Goal: Task Accomplishment & Management: Use online tool/utility

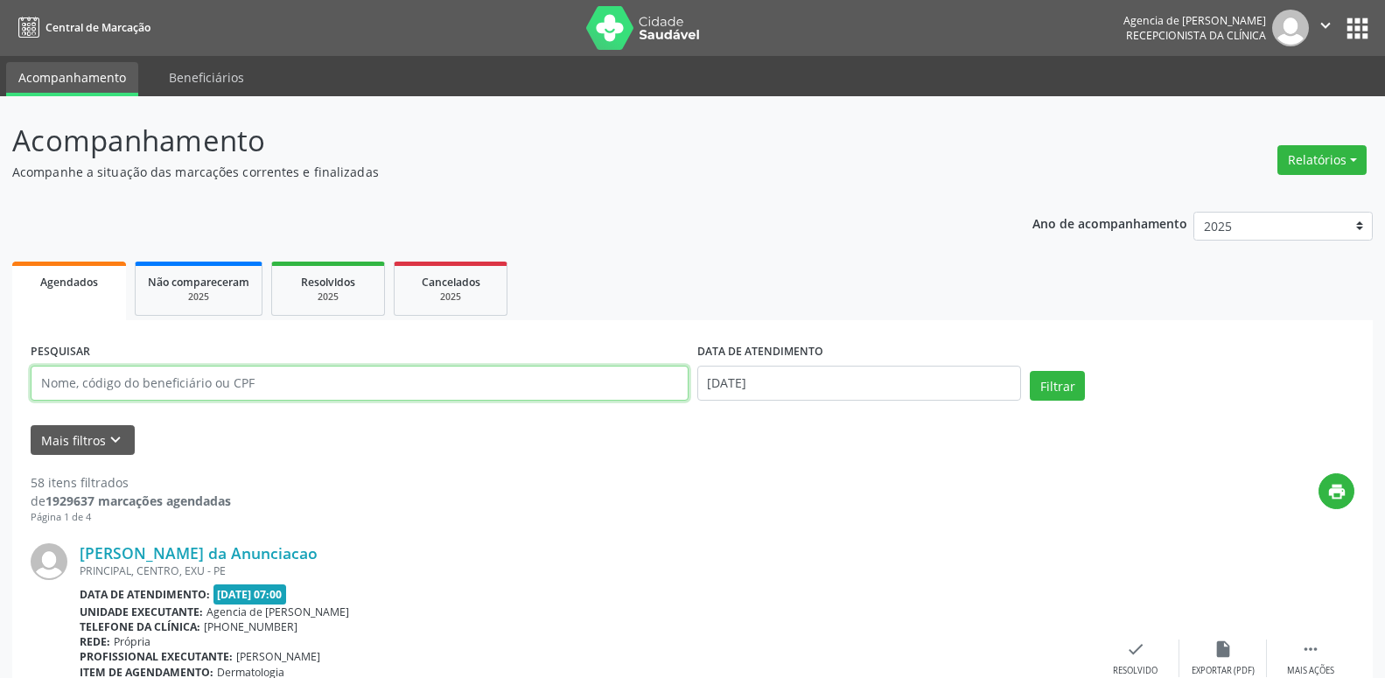
click at [289, 381] on input "text" at bounding box center [360, 383] width 658 height 35
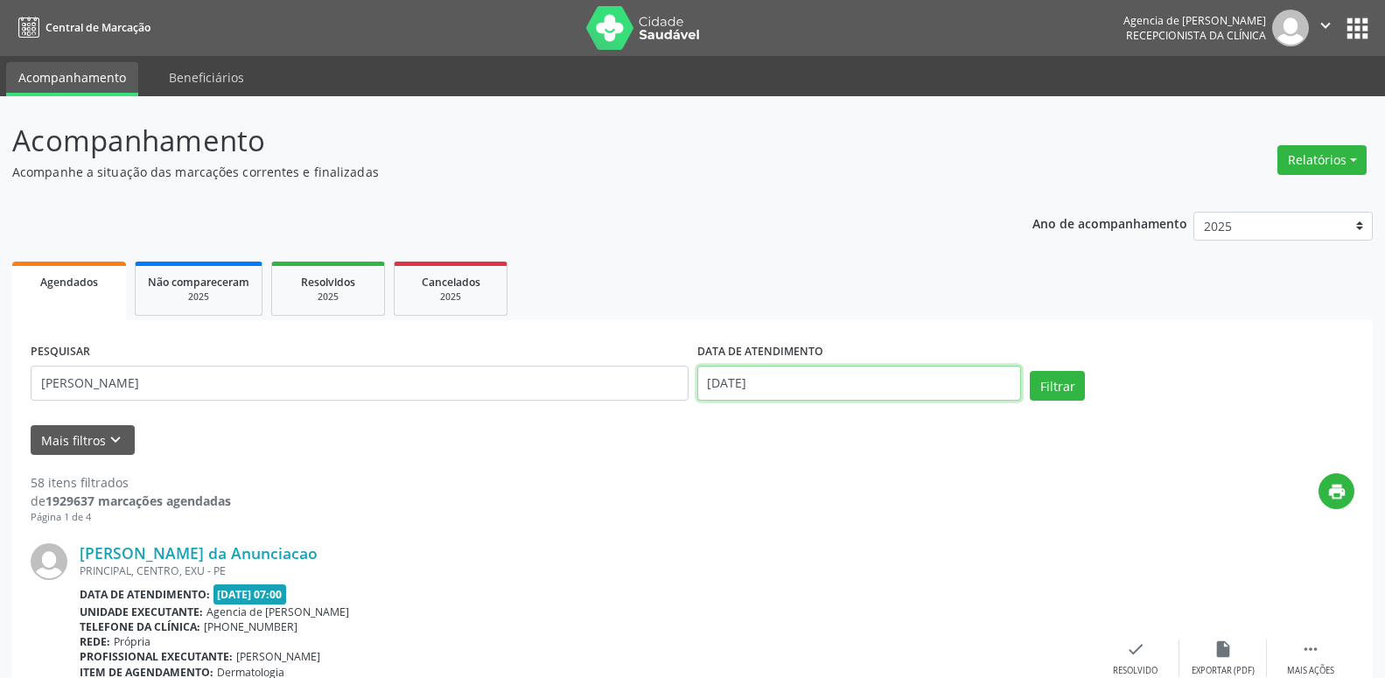
click at [751, 375] on input "[DATE]" at bounding box center [859, 383] width 324 height 35
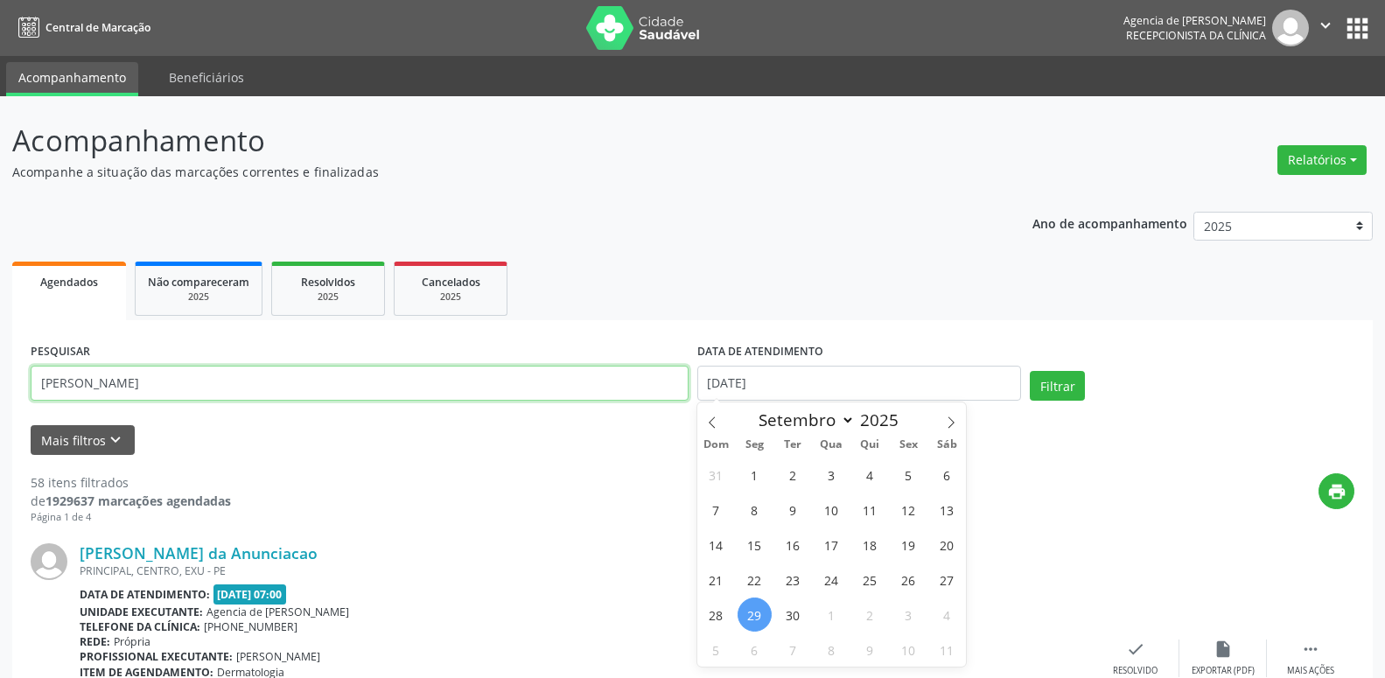
click at [118, 390] on input "[PERSON_NAME]" at bounding box center [360, 383] width 658 height 35
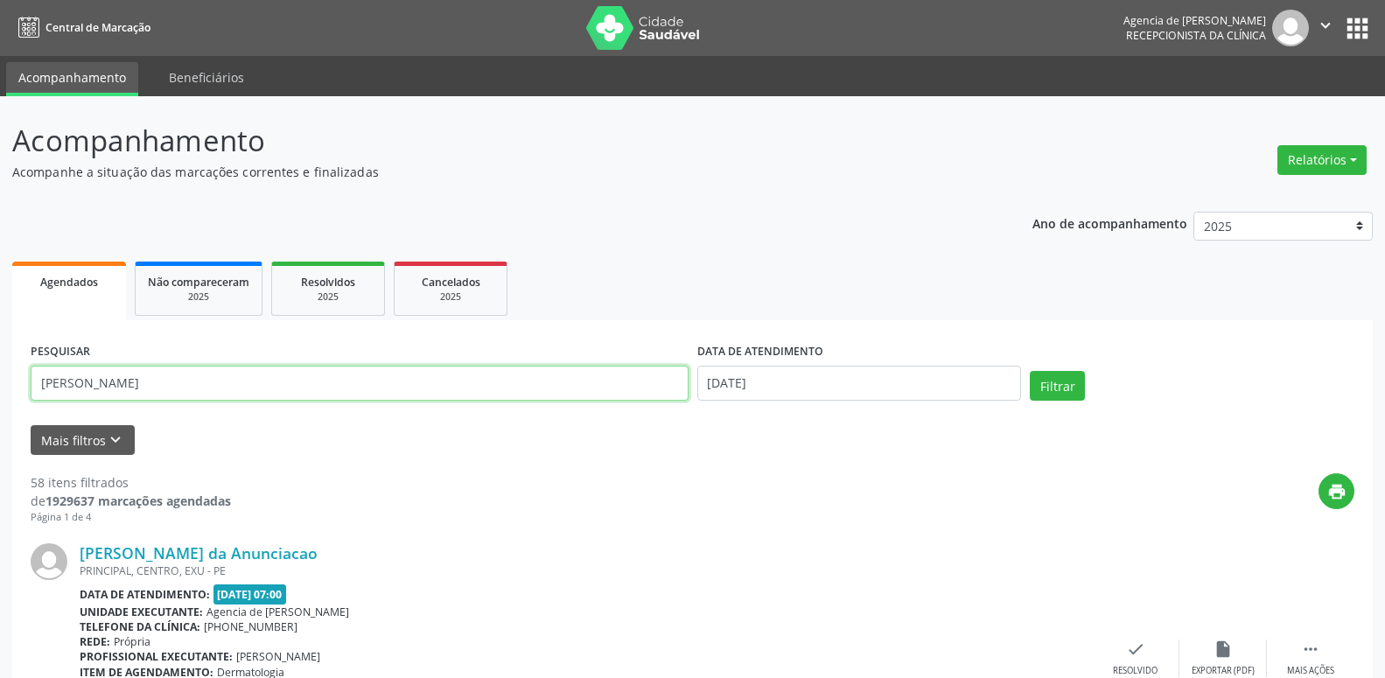
click at [48, 387] on input "[PERSON_NAME]" at bounding box center [360, 383] width 658 height 35
type input "[PERSON_NAME]"
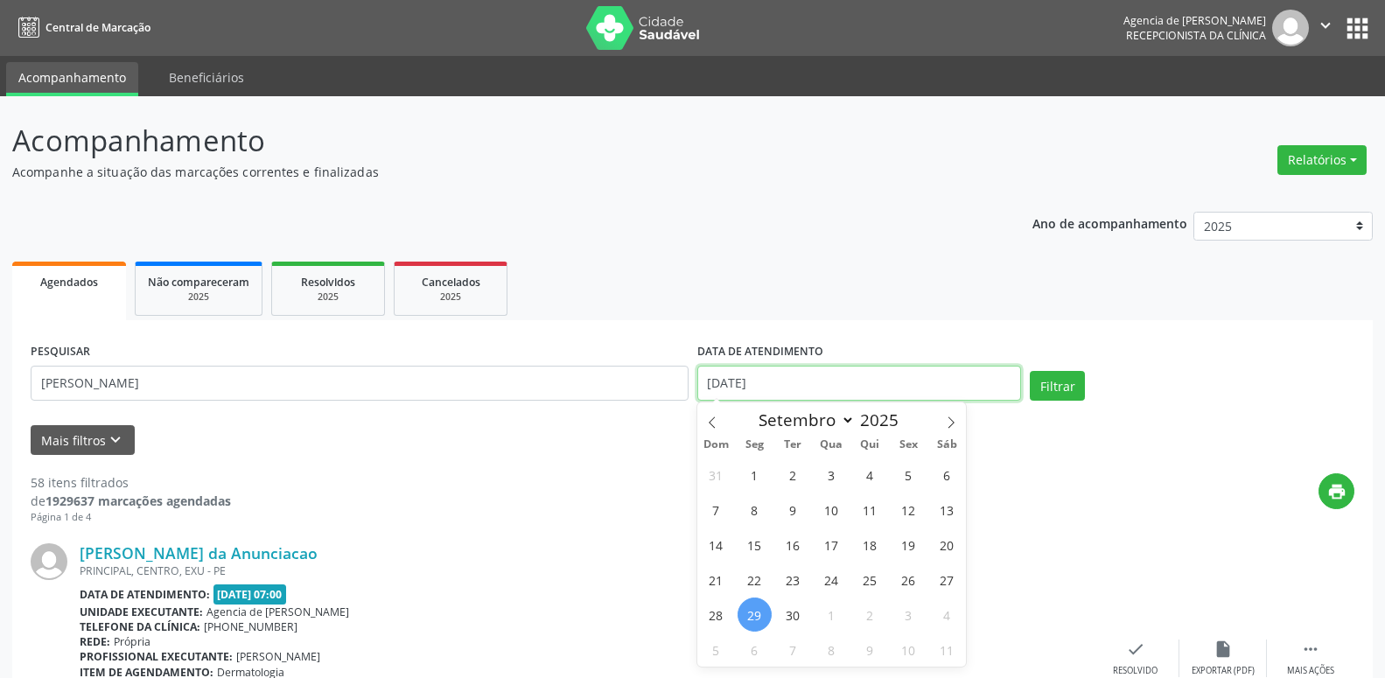
click at [784, 388] on input "[DATE]" at bounding box center [859, 383] width 324 height 35
click at [750, 478] on span "1" at bounding box center [754, 474] width 34 height 34
type input "[DATE]"
click at [954, 430] on span at bounding box center [951, 417] width 30 height 30
select select "9"
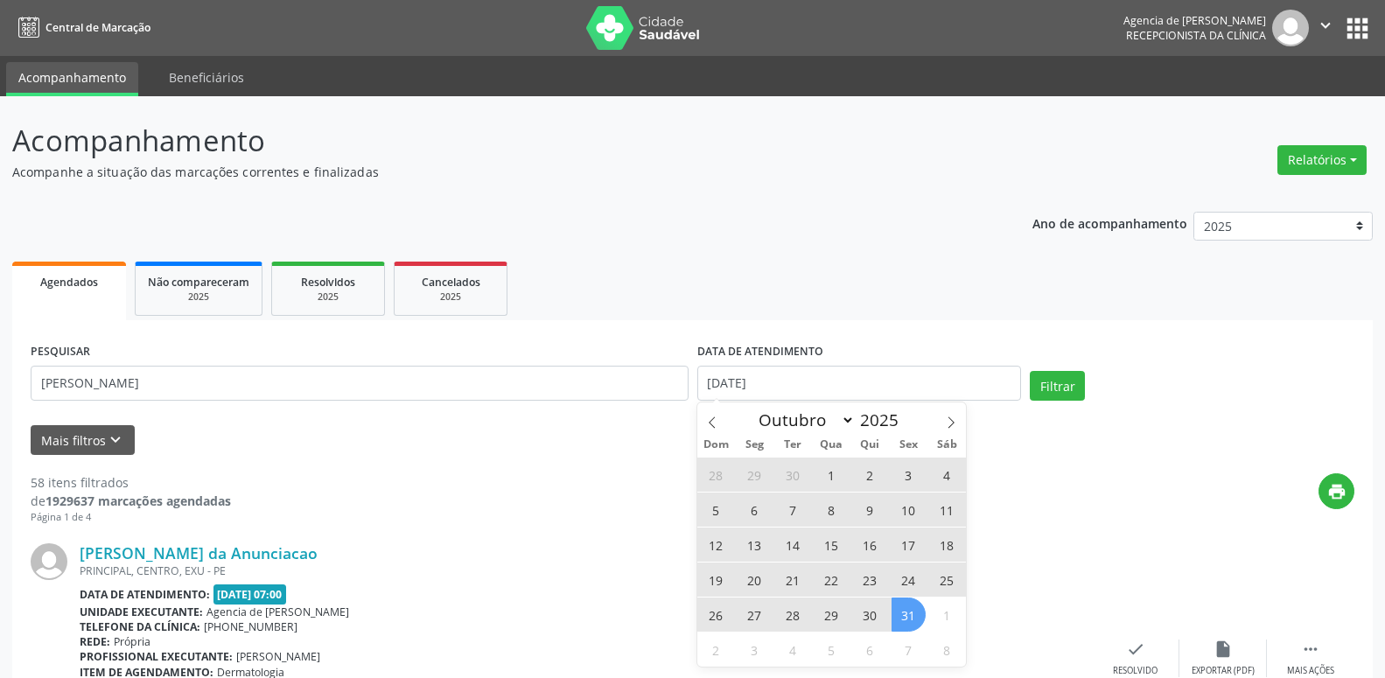
click at [908, 616] on span "31" at bounding box center [908, 614] width 34 height 34
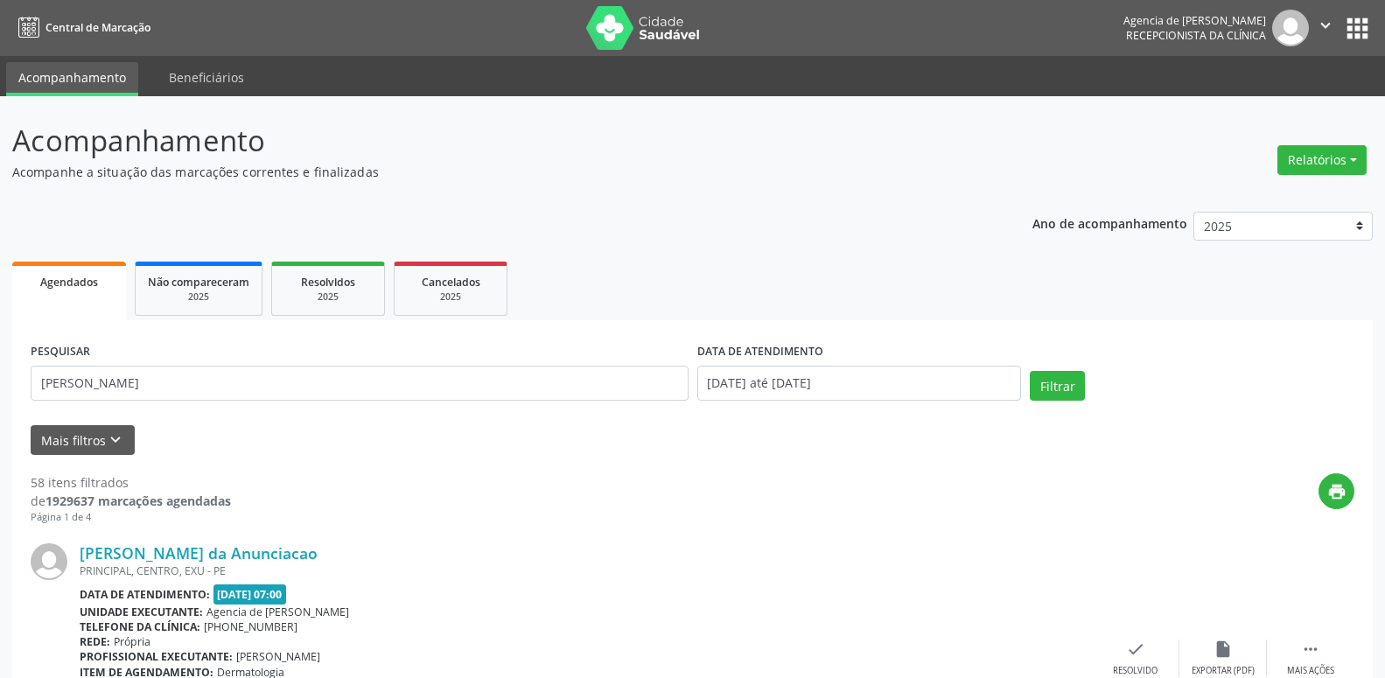
click at [1087, 369] on div "PESQUISAR [PERSON_NAME] DATA DE ATENDIMENTO [DATE] até [DATE] Filtrar" at bounding box center [692, 375] width 1332 height 74
click at [1071, 380] on button "Filtrar" at bounding box center [1056, 386] width 55 height 30
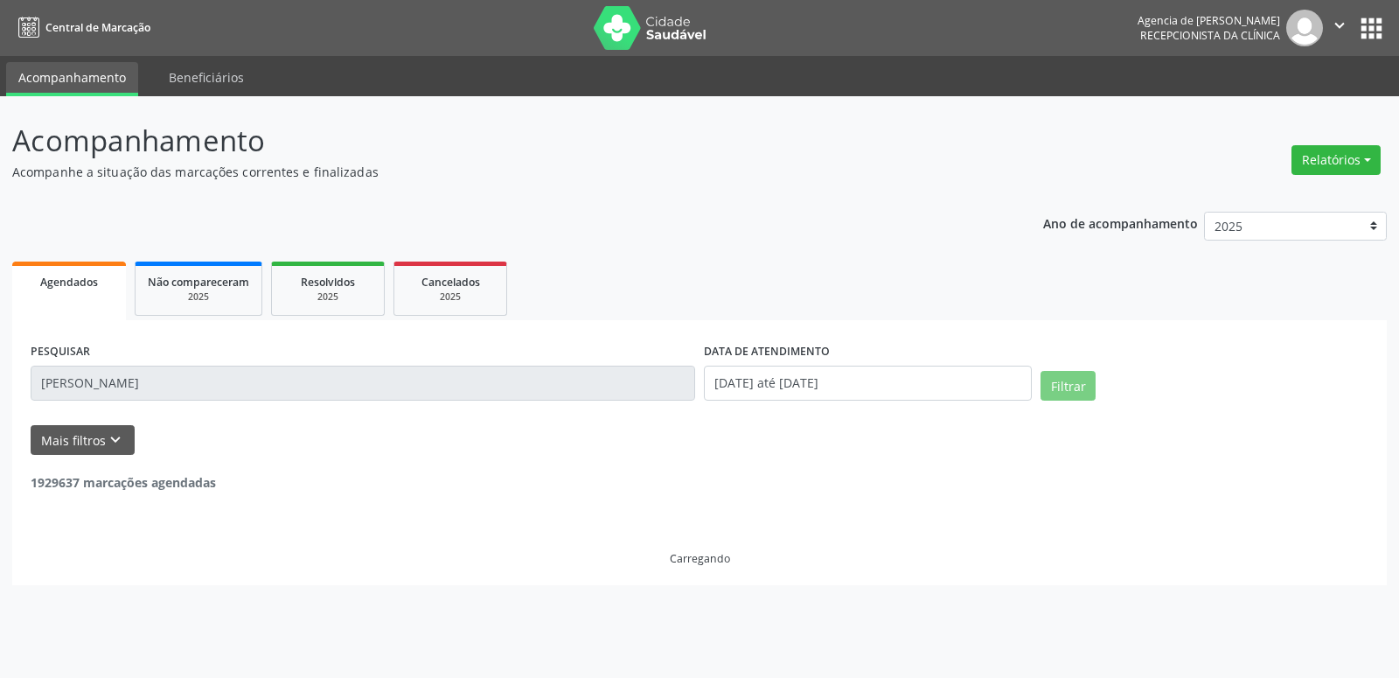
click at [811, 289] on ul "Agendados Não compareceram 2025 Resolvidos 2025 Cancelados 2025" at bounding box center [699, 288] width 1375 height 63
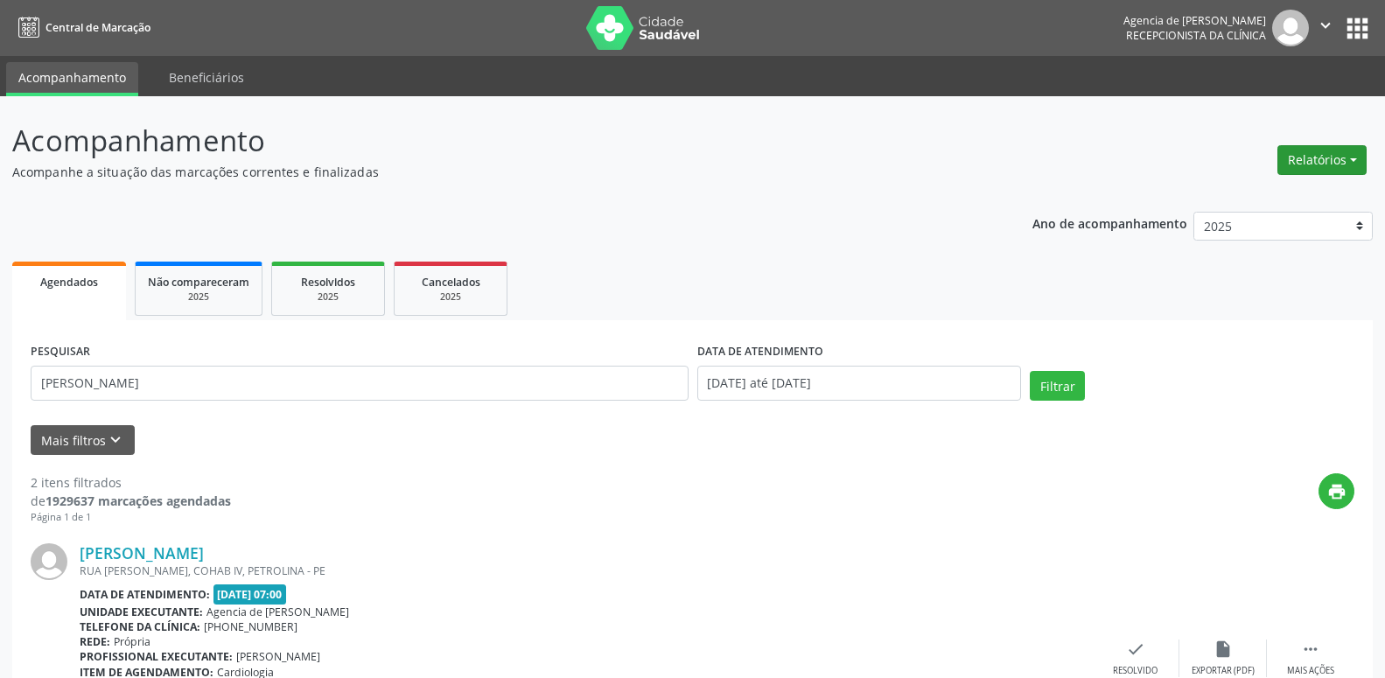
click at [1332, 172] on button "Relatórios" at bounding box center [1321, 160] width 89 height 30
click at [1266, 197] on link "Agendamentos" at bounding box center [1273, 197] width 188 height 24
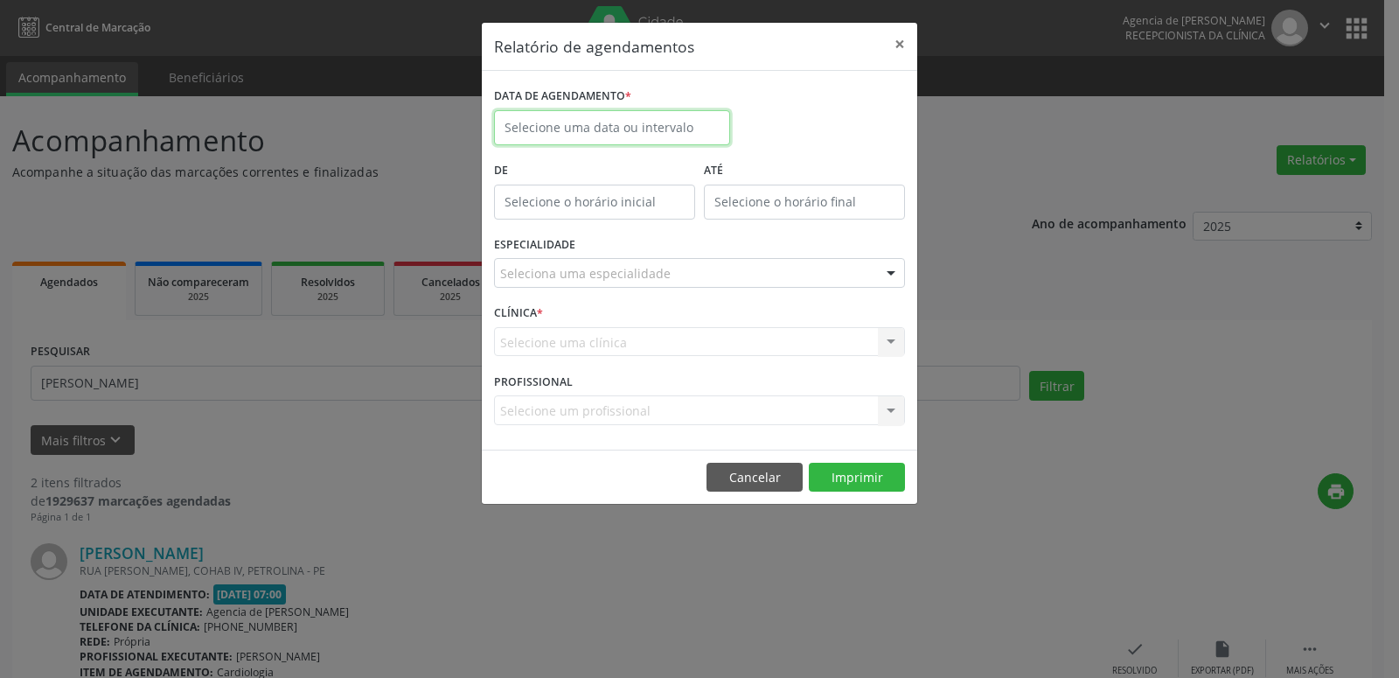
click at [593, 134] on input "text" at bounding box center [612, 127] width 236 height 35
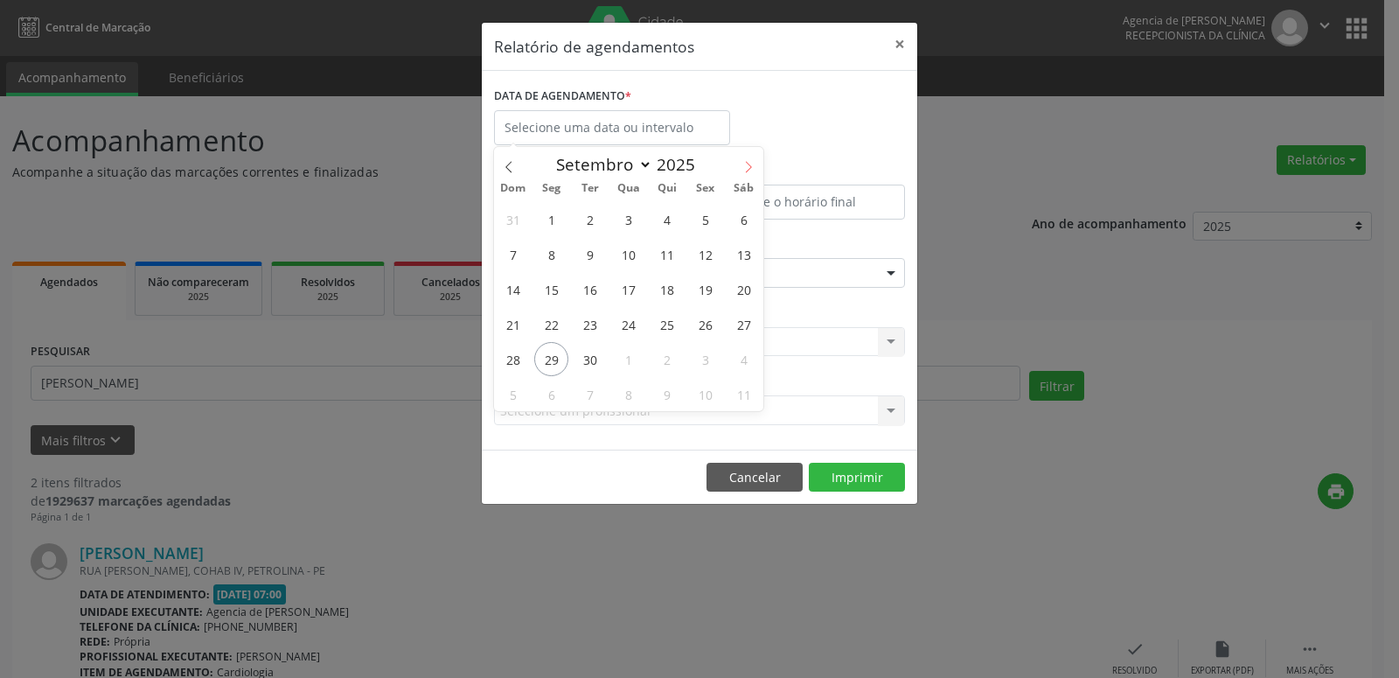
click at [740, 158] on span at bounding box center [749, 162] width 30 height 30
select select "9"
click at [636, 213] on span "1" at bounding box center [628, 219] width 34 height 34
type input "01/10/2025"
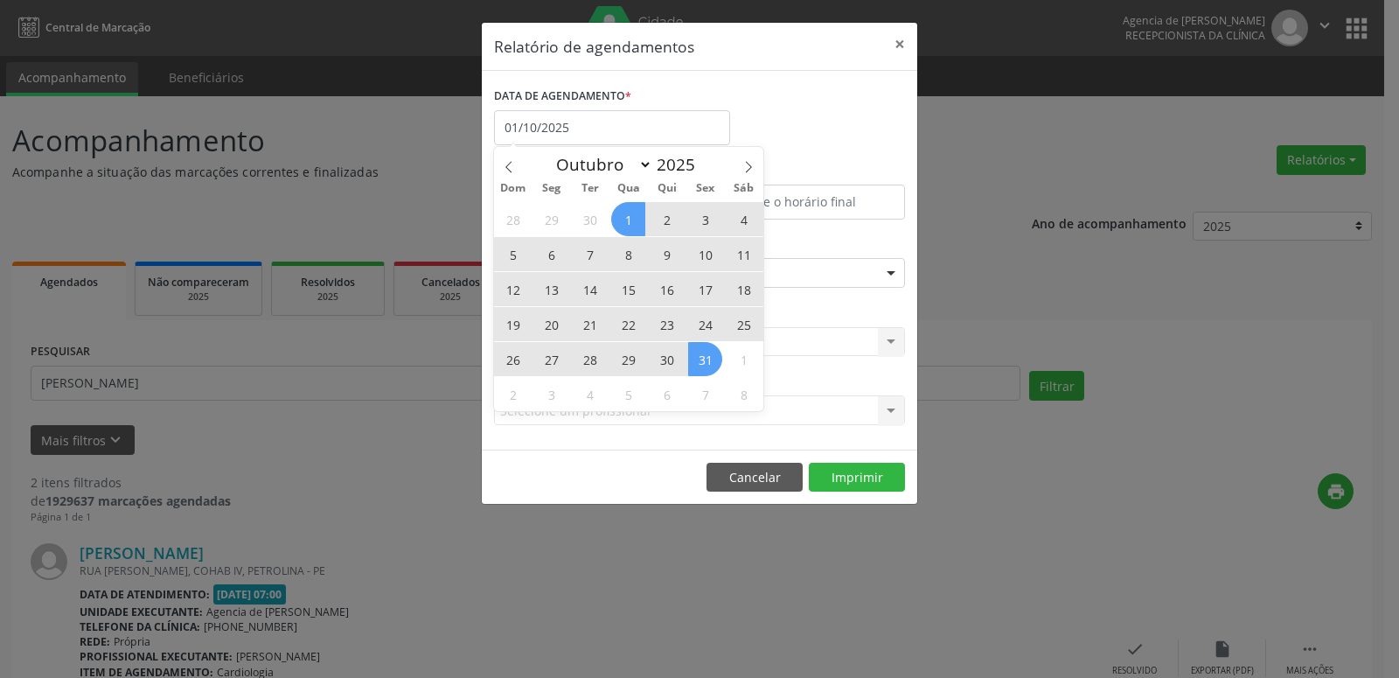
click at [706, 348] on span "31" at bounding box center [705, 359] width 34 height 34
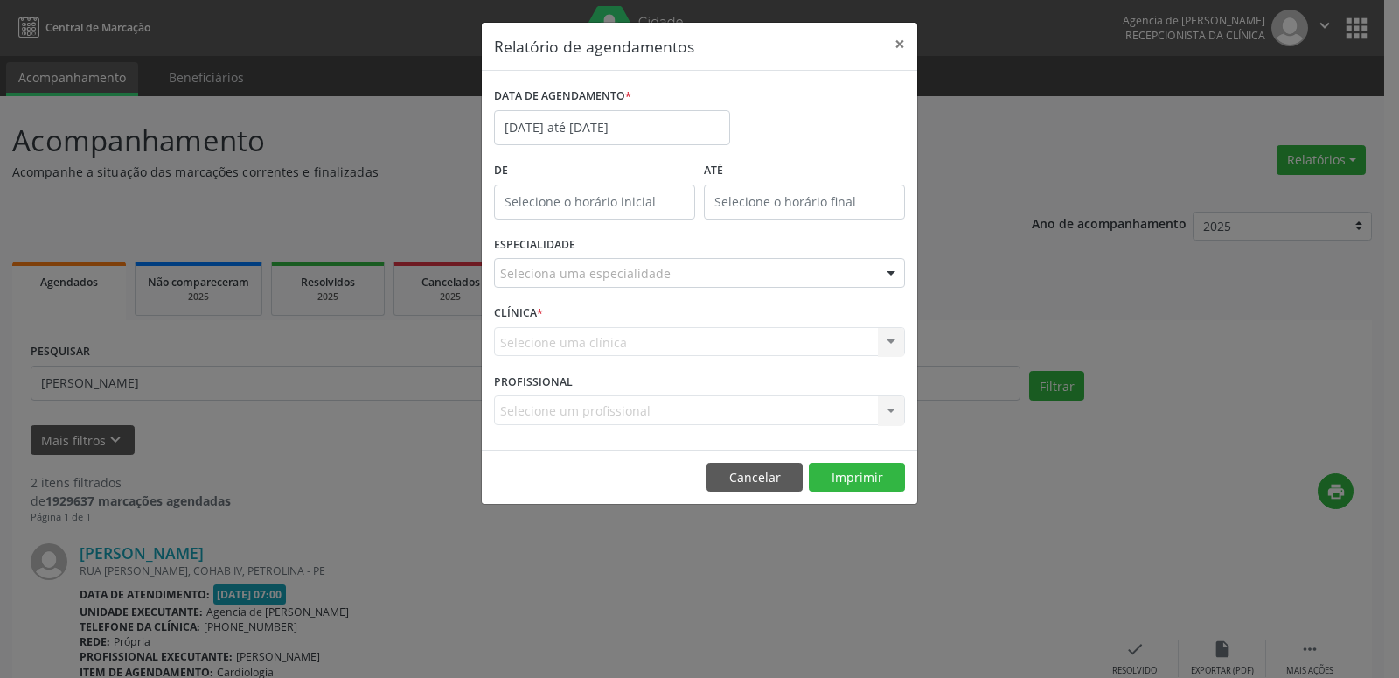
click at [764, 270] on div "Seleciona uma especialidade" at bounding box center [699, 273] width 411 height 30
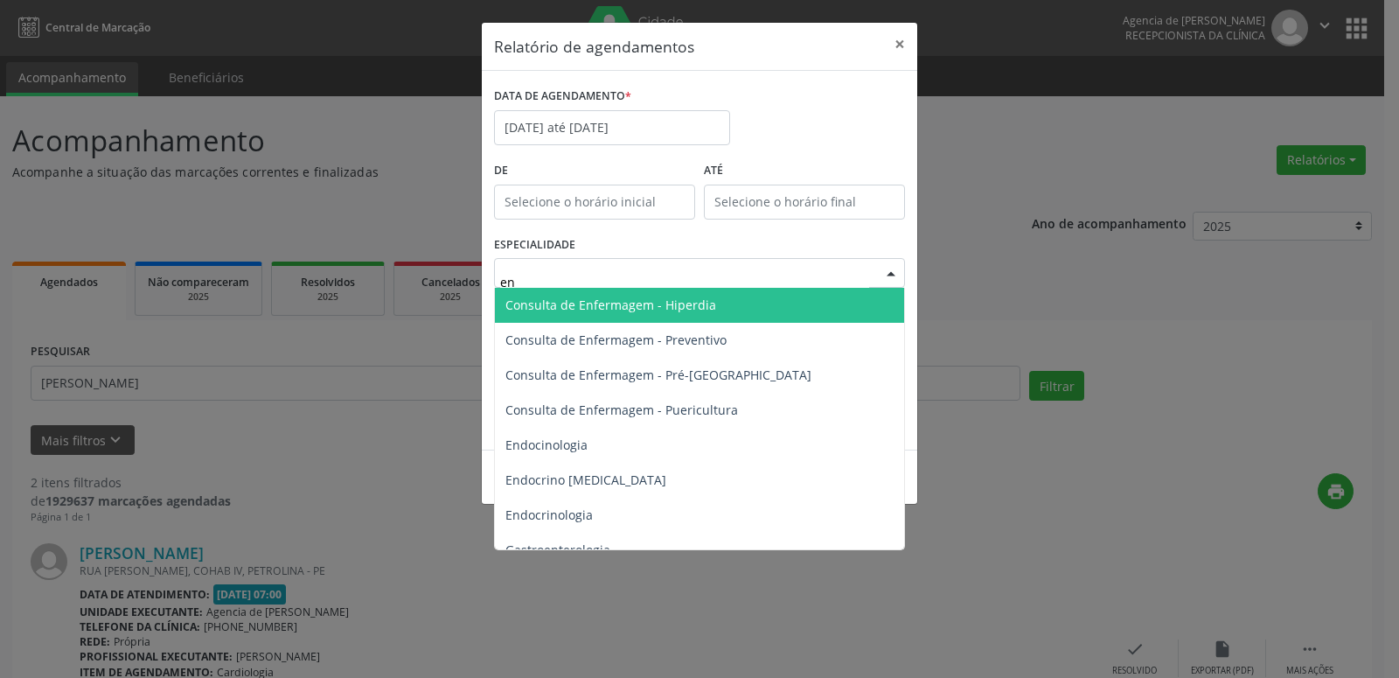
type input "enf"
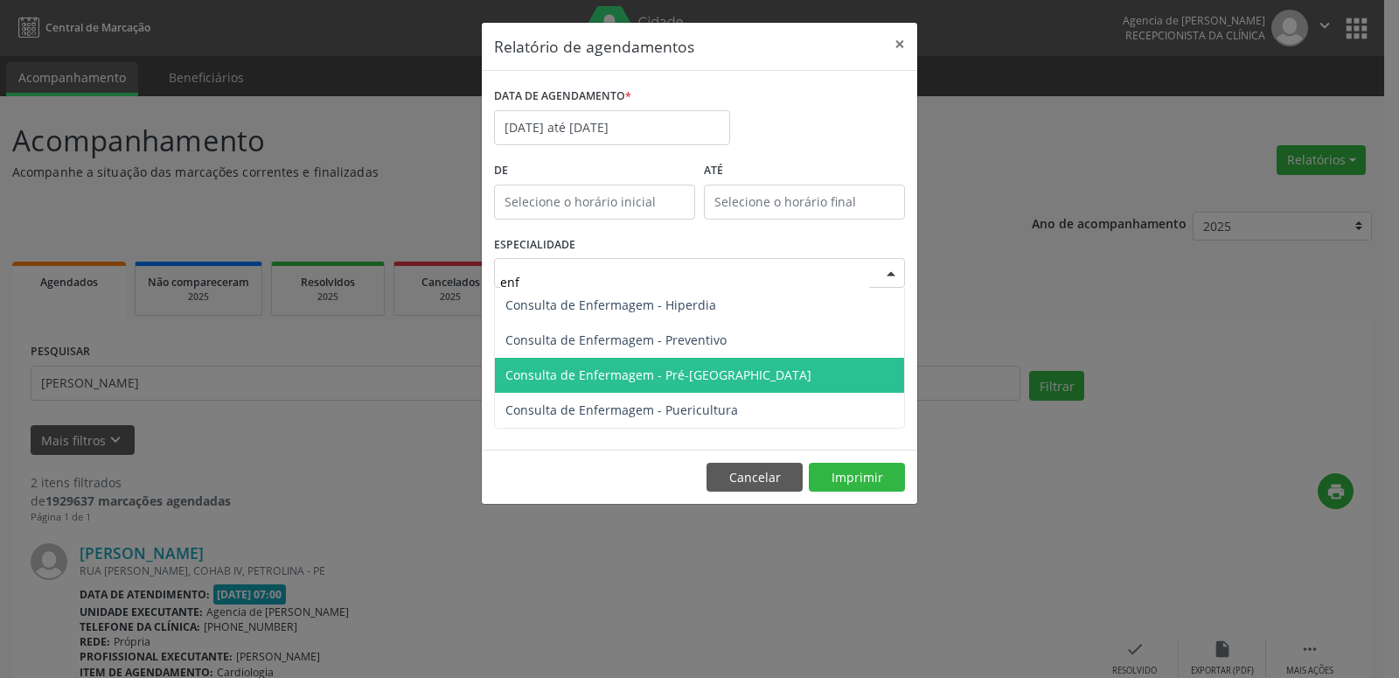
click at [773, 368] on span "Consulta de Enfermagem - Pré-[GEOGRAPHIC_DATA]" at bounding box center [699, 375] width 409 height 35
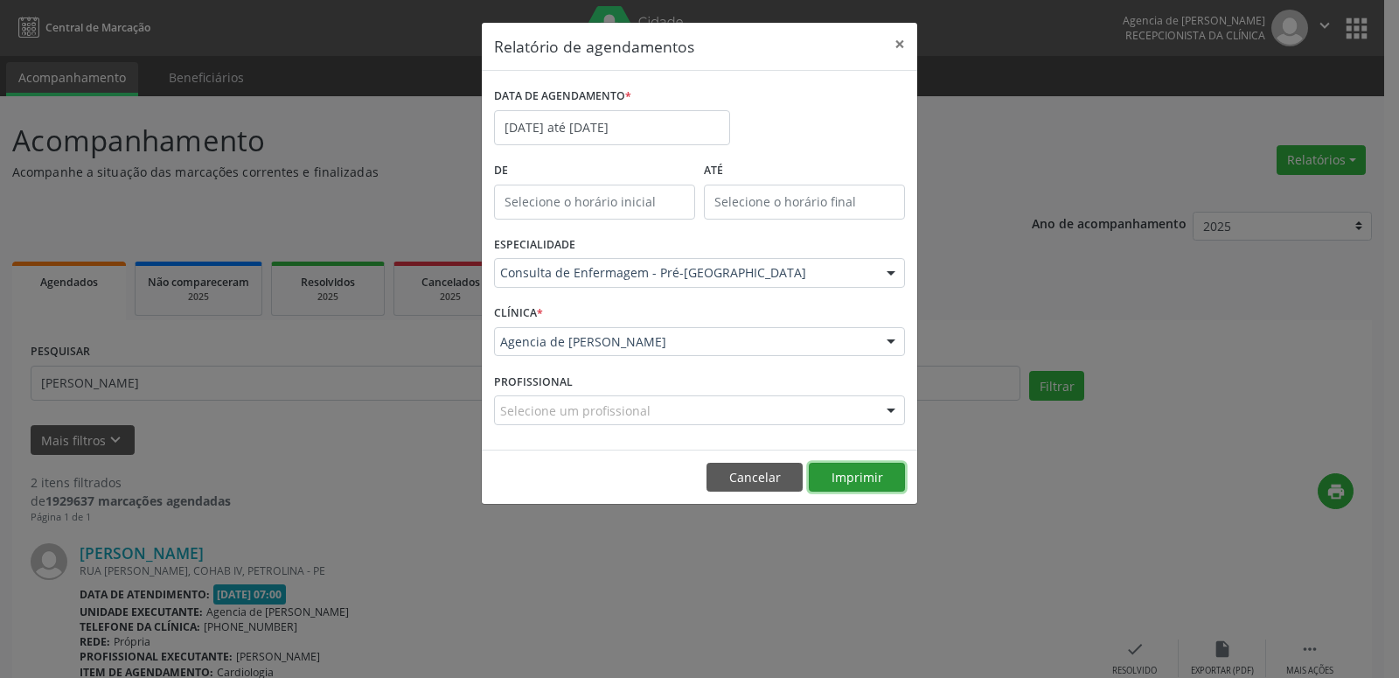
click at [865, 482] on button "Imprimir" at bounding box center [857, 478] width 96 height 30
click at [623, 138] on input "[DATE] até [DATE]" at bounding box center [612, 127] width 236 height 35
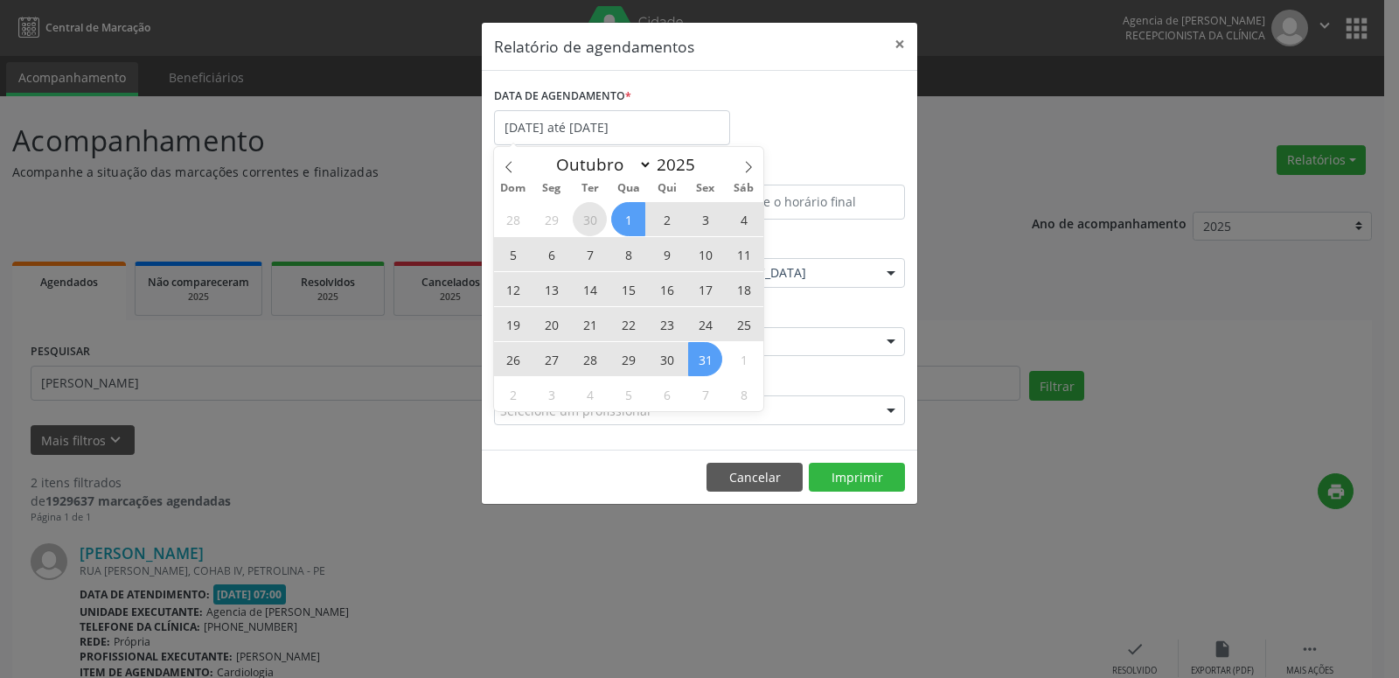
click at [584, 226] on span "30" at bounding box center [590, 219] width 34 height 34
type input "[DATE]"
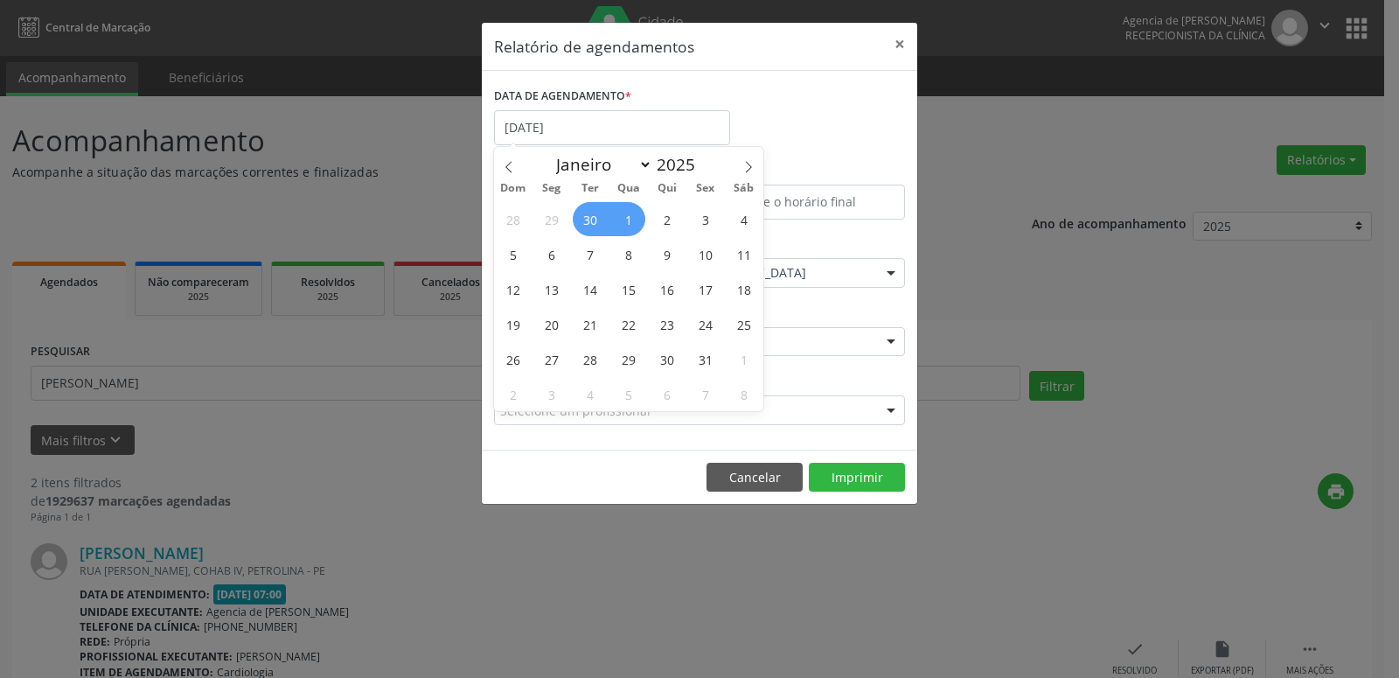
click at [628, 219] on span "1" at bounding box center [628, 219] width 34 height 34
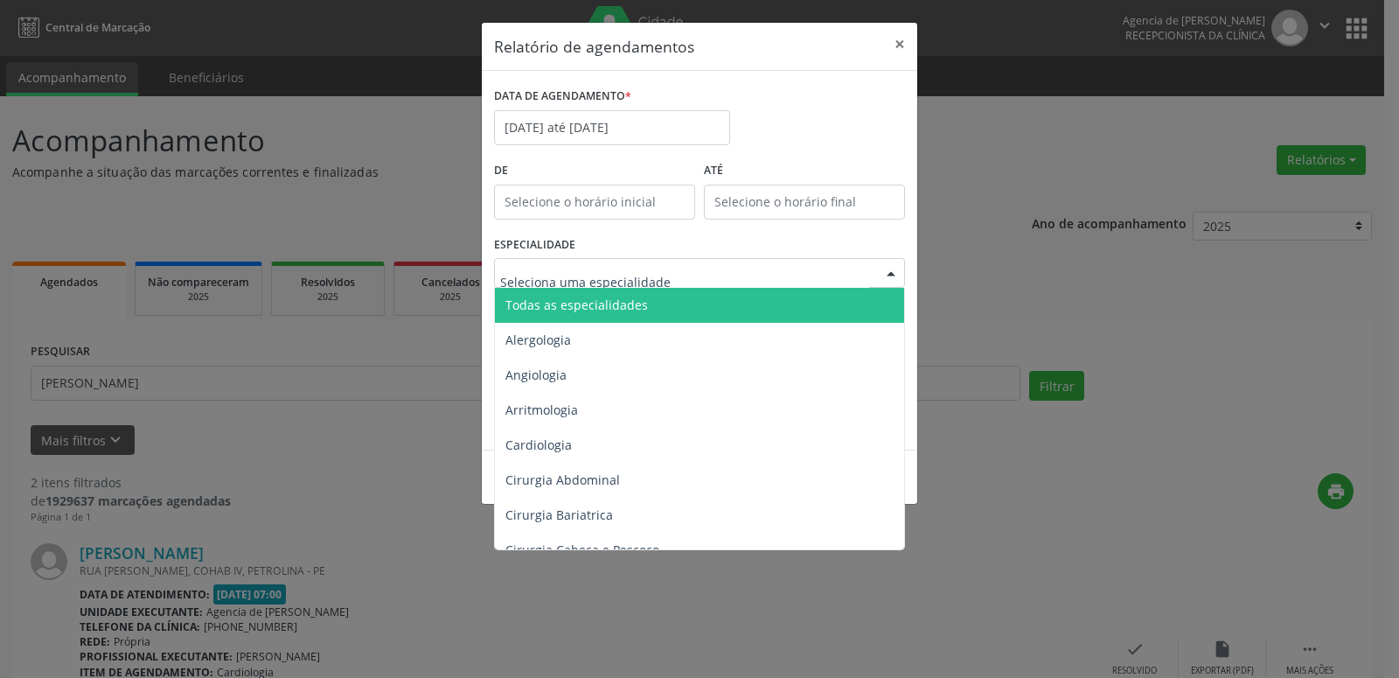
click at [716, 310] on span "Todas as especialidades" at bounding box center [701, 305] width 412 height 35
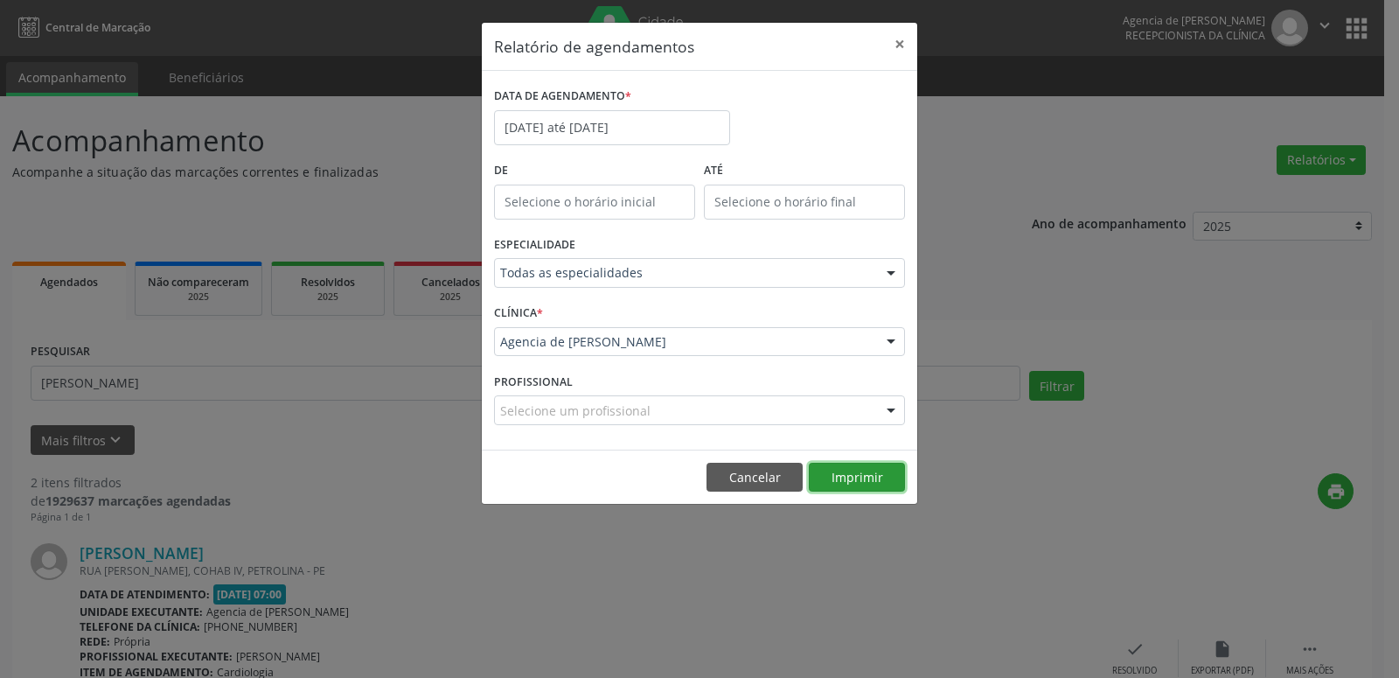
click at [855, 486] on button "Imprimir" at bounding box center [857, 478] width 96 height 30
click at [626, 136] on input "[DATE] até [DATE]" at bounding box center [612, 127] width 236 height 35
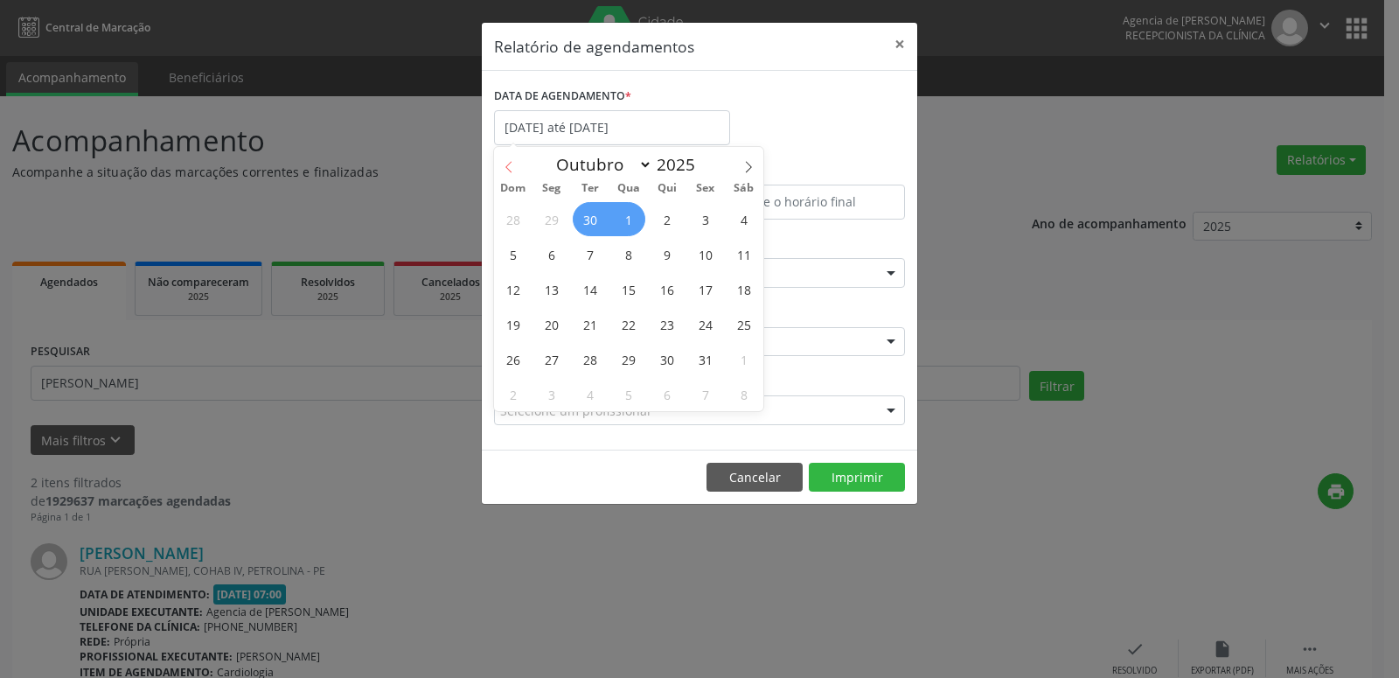
click at [516, 166] on span at bounding box center [509, 162] width 30 height 30
click at [746, 167] on icon at bounding box center [749, 167] width 12 height 12
select select "9"
click at [624, 218] on span "1" at bounding box center [628, 219] width 34 height 34
type input "01/10/2025"
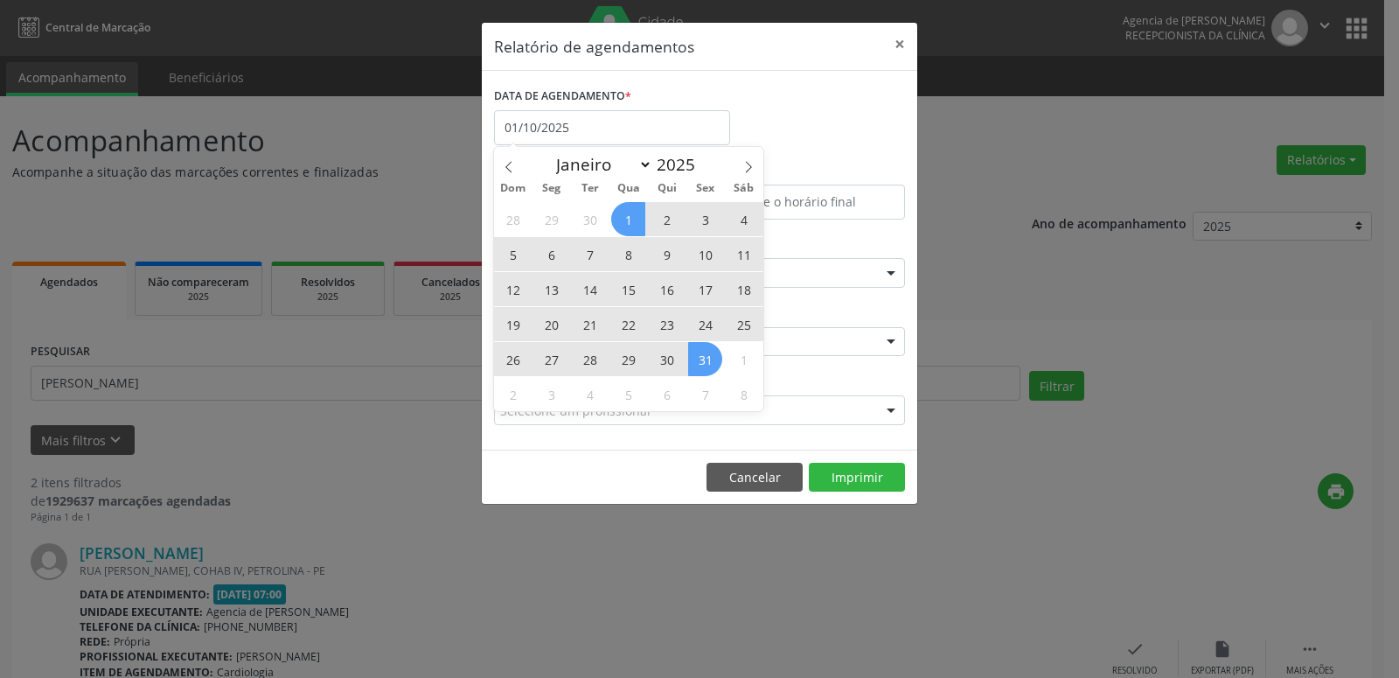
click at [714, 361] on span "31" at bounding box center [705, 359] width 34 height 34
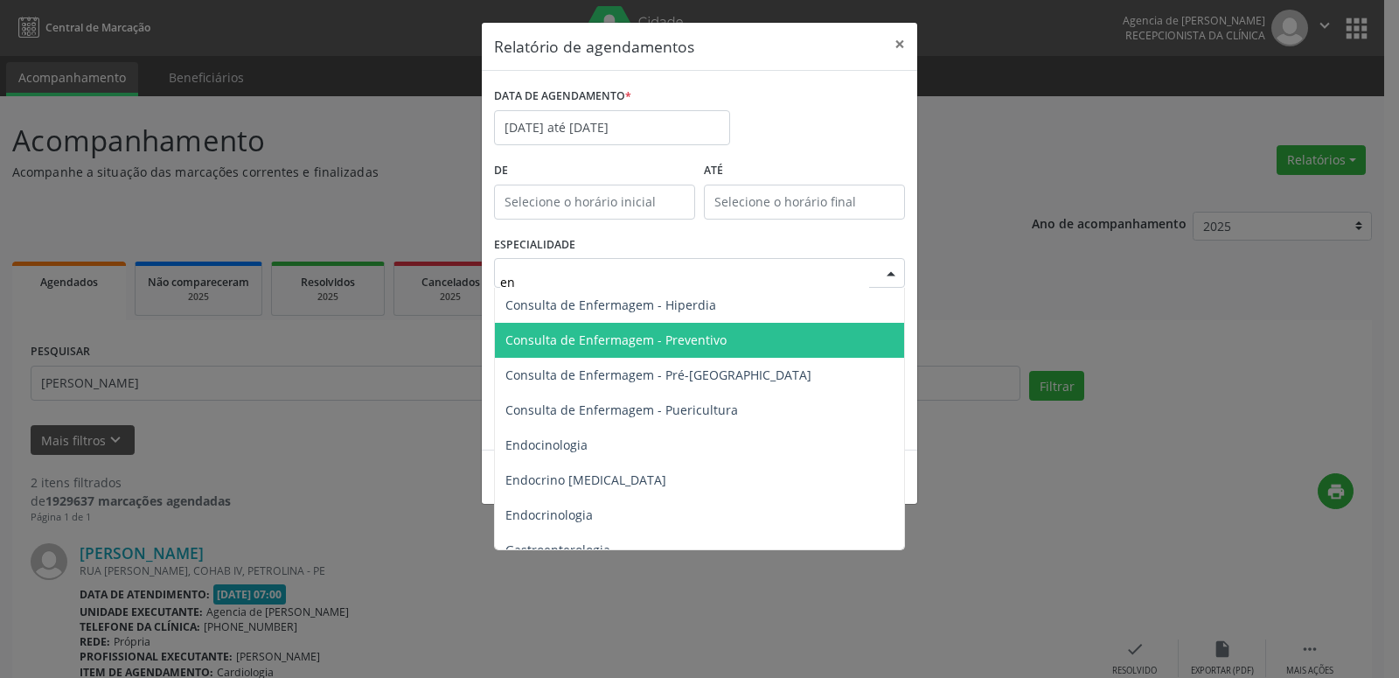
type input "enf"
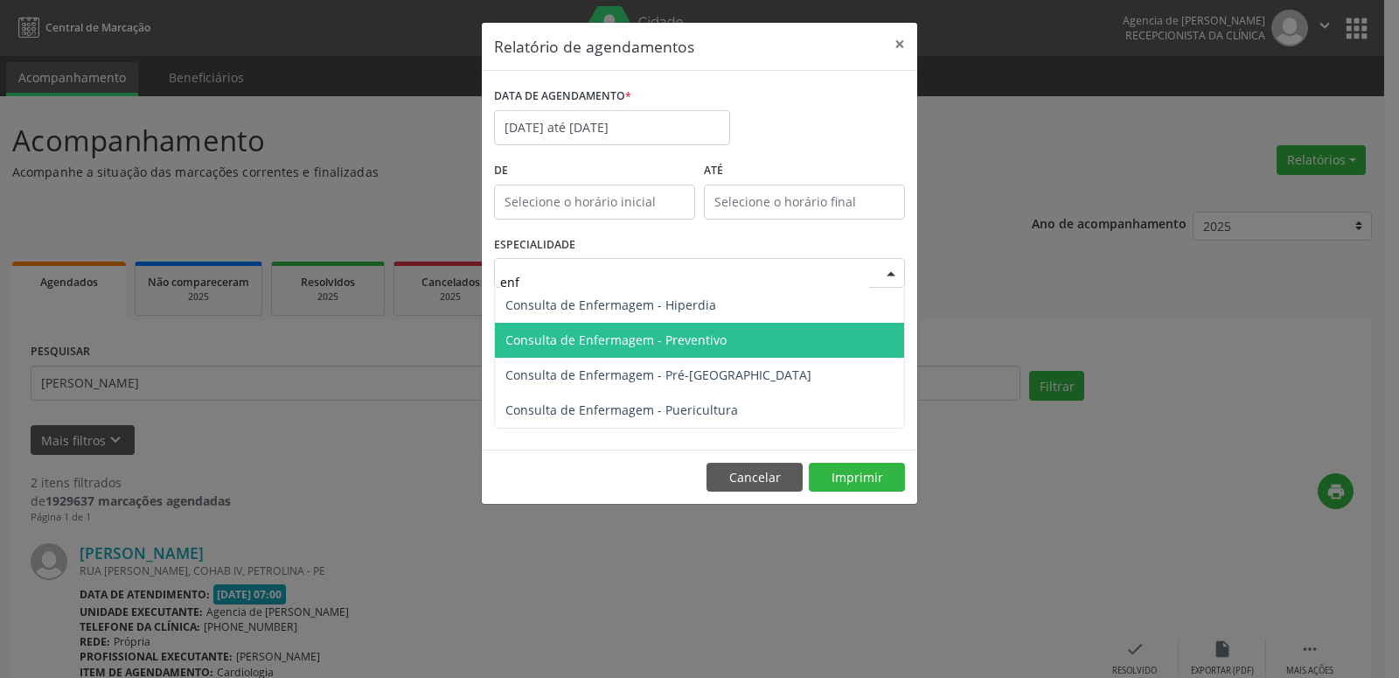
click at [697, 349] on span "Consulta de Enfermagem - Preventivo" at bounding box center [699, 340] width 409 height 35
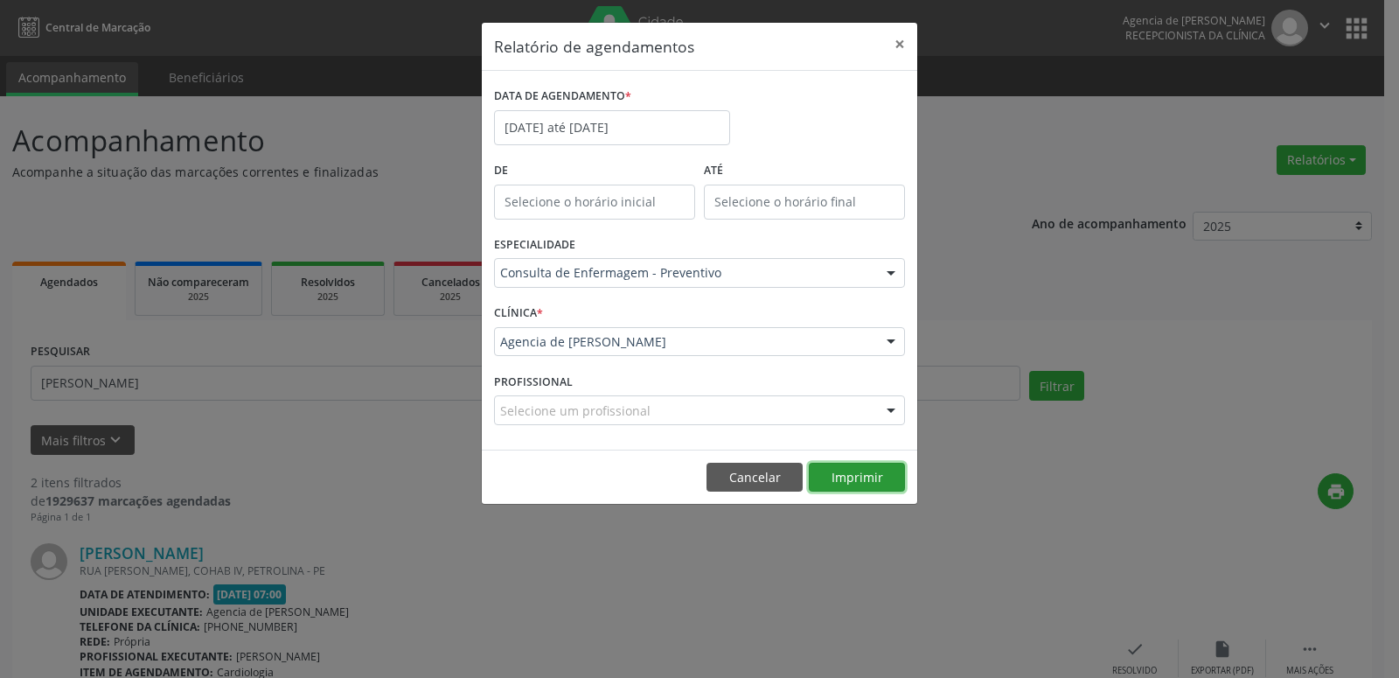
click at [866, 484] on button "Imprimir" at bounding box center [857, 478] width 96 height 30
click at [891, 45] on button "×" at bounding box center [899, 44] width 35 height 43
